Goal: Task Accomplishment & Management: Complete application form

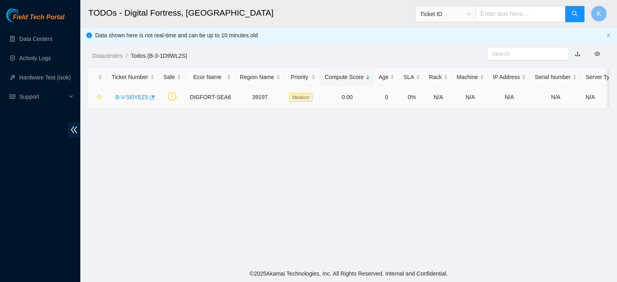
drag, startPoint x: 114, startPoint y: 100, endPoint x: 122, endPoint y: 95, distance: 8.8
click at [122, 95] on link "B-V-5I0YEZ5" at bounding box center [131, 97] width 33 height 6
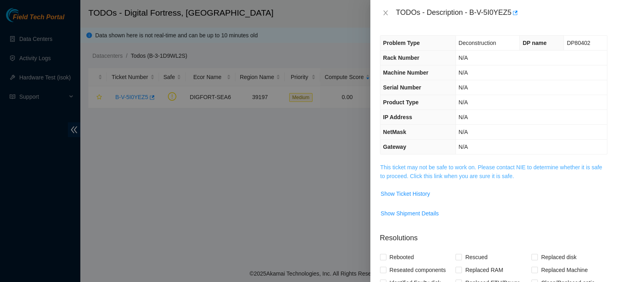
click at [423, 168] on link "This ticket may not be safe to work on. Please contact NIE to determine whether…" at bounding box center [491, 171] width 222 height 15
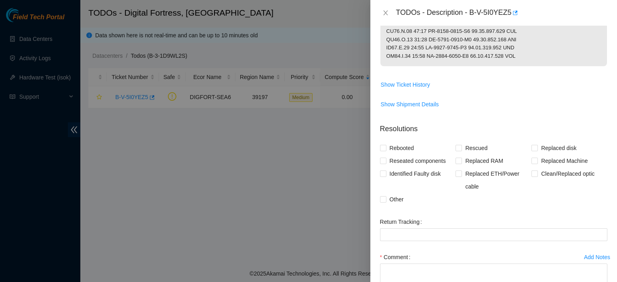
scroll to position [584, 0]
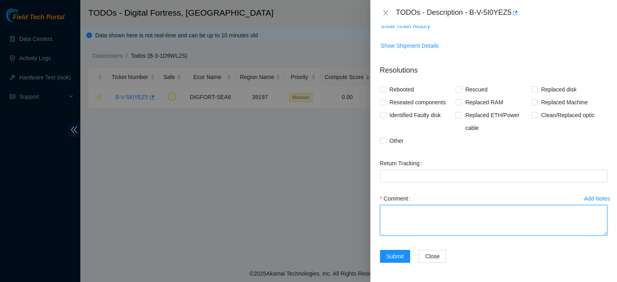
click at [482, 229] on textarea "Comment" at bounding box center [493, 220] width 227 height 31
type textarea "contacted NIE safe to shutdown shutdown all servers"
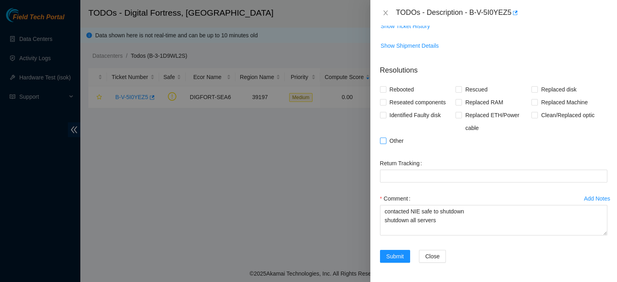
click at [381, 142] on input "Other" at bounding box center [383, 141] width 6 height 6
checkbox input "true"
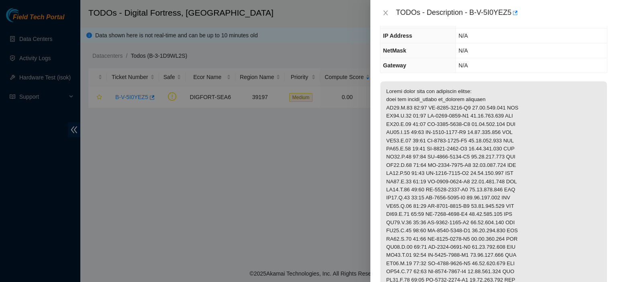
scroll to position [11, 0]
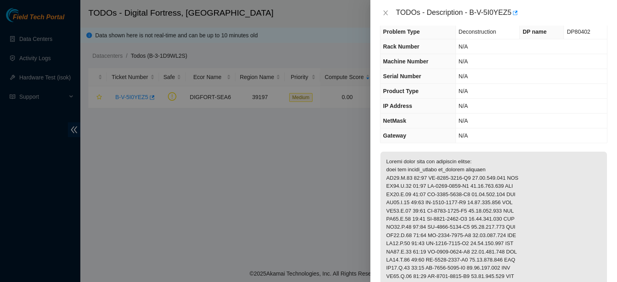
drag, startPoint x: 520, startPoint y: 223, endPoint x: 386, endPoint y: 167, distance: 145.5
copy p "Please power down the following assets: rack pos serial_number ip_address pinga…"
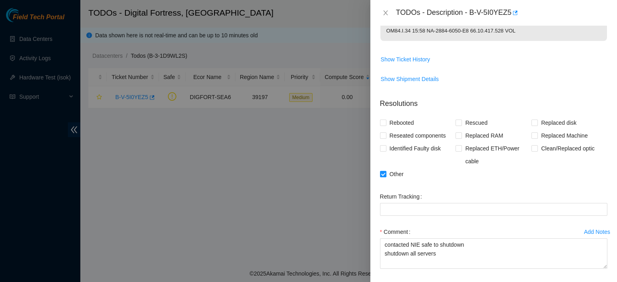
scroll to position [584, 0]
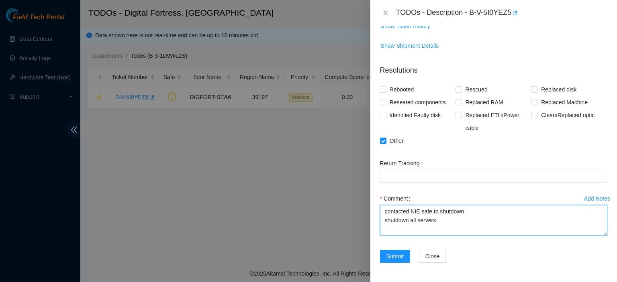
click at [523, 230] on textarea "contacted NIE safe to shutdown shutdown all servers" at bounding box center [493, 220] width 227 height 31
paste textarea "Please power down the following assets: rack pos serial_number ip_address pinga…"
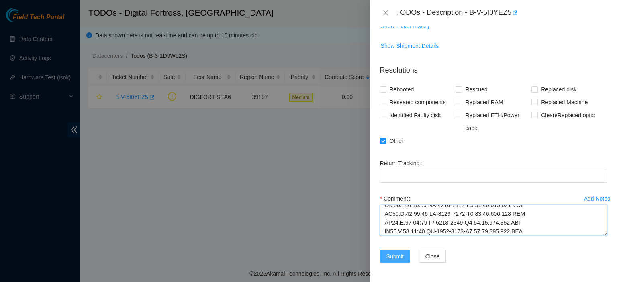
type textarea "contacted NIE safe to shutdown shutdown all servers Please power down the follo…"
click at [390, 253] on span "Submit" at bounding box center [395, 256] width 18 height 9
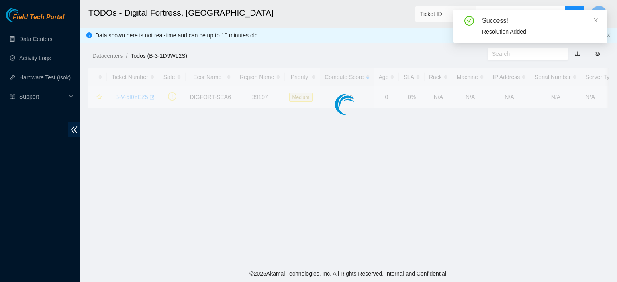
scroll to position [178, 0]
